Goal: Information Seeking & Learning: Learn about a topic

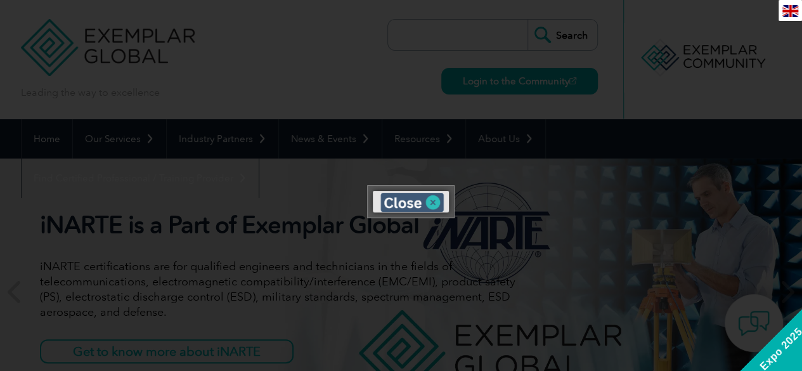
click at [431, 200] on img at bounding box center [411, 202] width 63 height 19
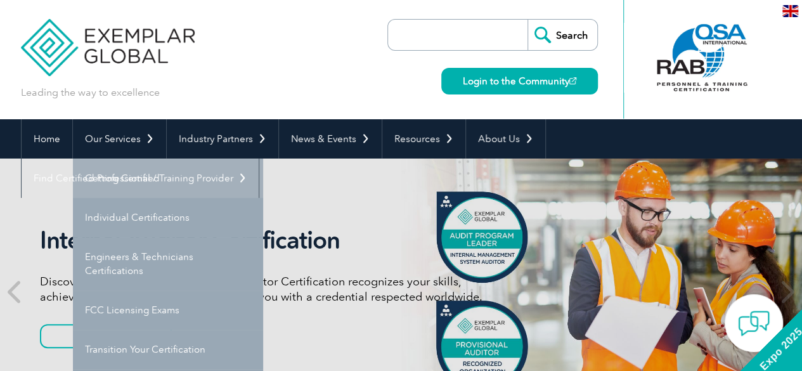
click at [137, 185] on link "Getting Certified" at bounding box center [168, 178] width 190 height 39
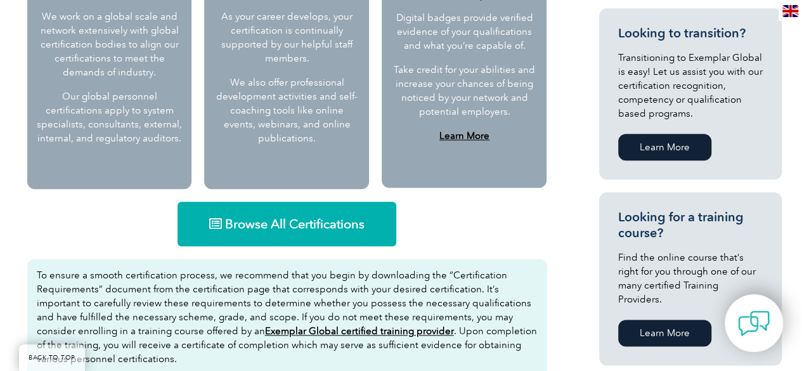
scroll to position [685, 0]
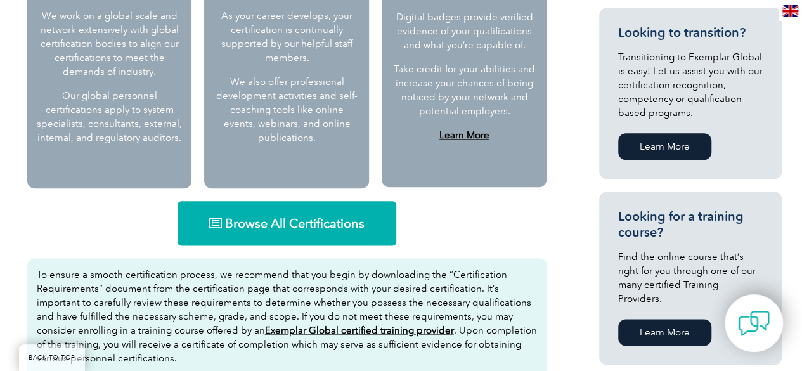
click at [297, 221] on span "Browse All Certifications" at bounding box center [294, 223] width 139 height 13
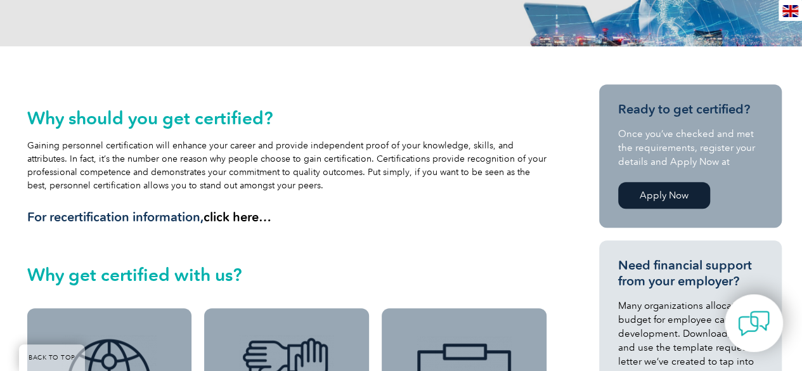
scroll to position [201, 0]
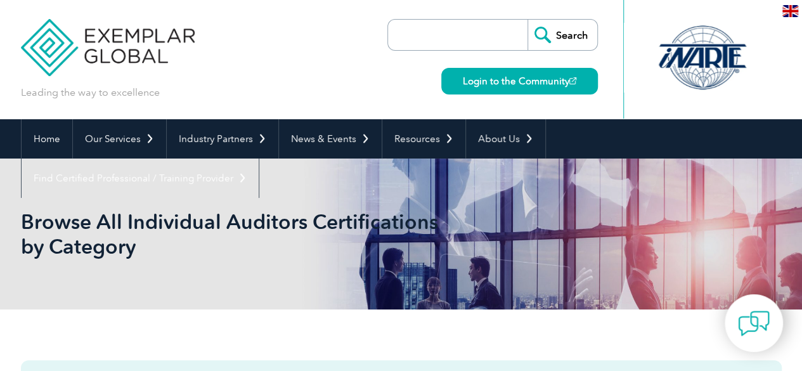
click at [462, 39] on input "search" at bounding box center [460, 35] width 133 height 30
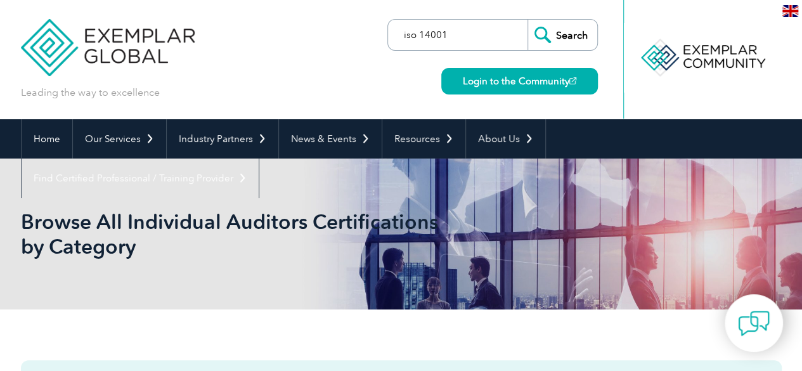
type input "iso 14001"
click at [564, 30] on input "Search" at bounding box center [563, 35] width 70 height 30
